Goal: Task Accomplishment & Management: Manage account settings

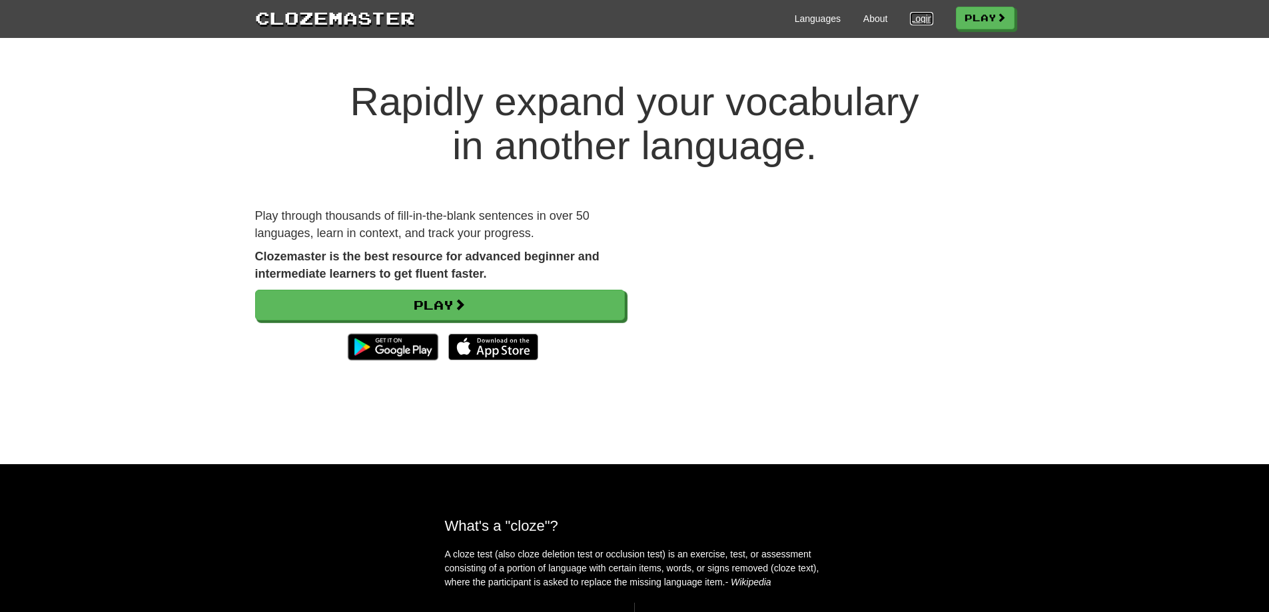
click at [924, 17] on link "Login" at bounding box center [921, 18] width 23 height 13
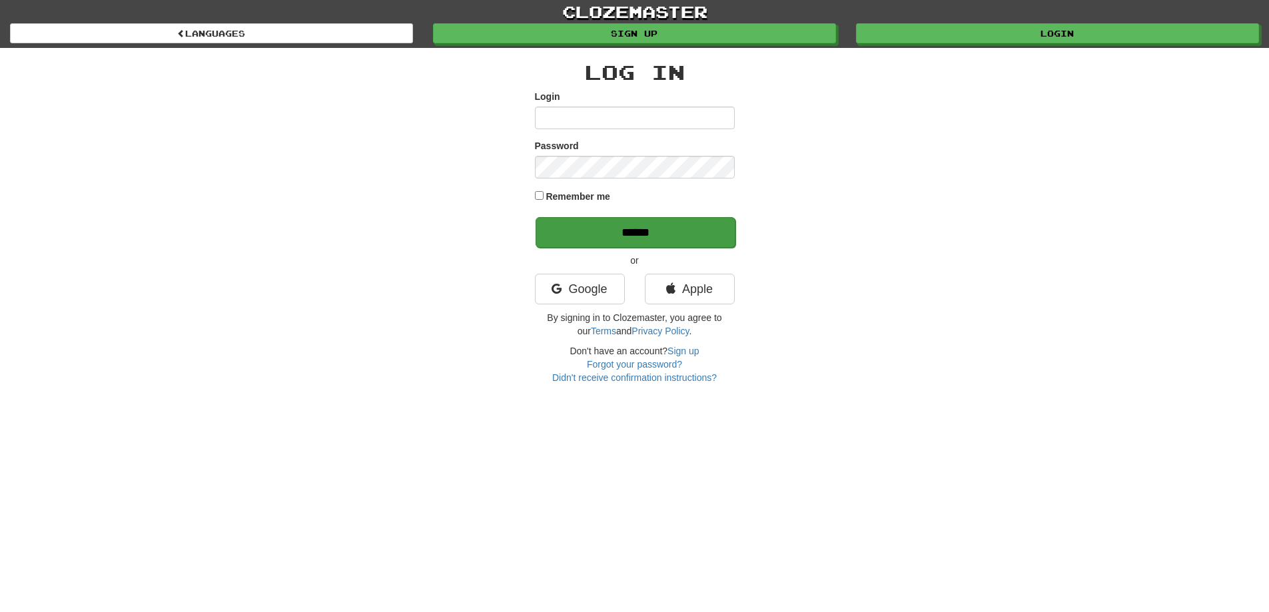
type input "**********"
click at [650, 236] on input "******" at bounding box center [636, 232] width 200 height 31
